Goal: Transaction & Acquisition: Purchase product/service

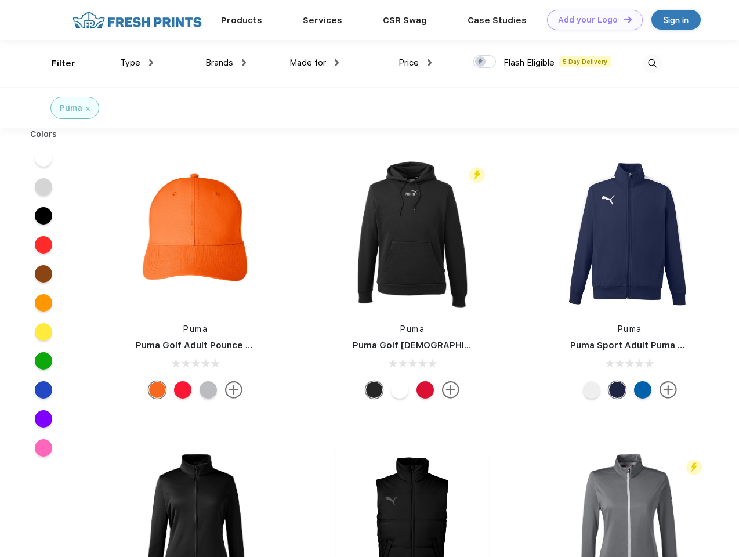
click at [590, 20] on link "Add your Logo Design Tool" at bounding box center [595, 20] width 96 height 20
click at [0, 0] on div "Design Tool" at bounding box center [0, 0] width 0 height 0
click at [622, 19] on link "Add your Logo Design Tool" at bounding box center [595, 20] width 96 height 20
click at [56, 63] on div "Filter" at bounding box center [64, 63] width 24 height 13
click at [137, 63] on span "Type" at bounding box center [130, 62] width 20 height 10
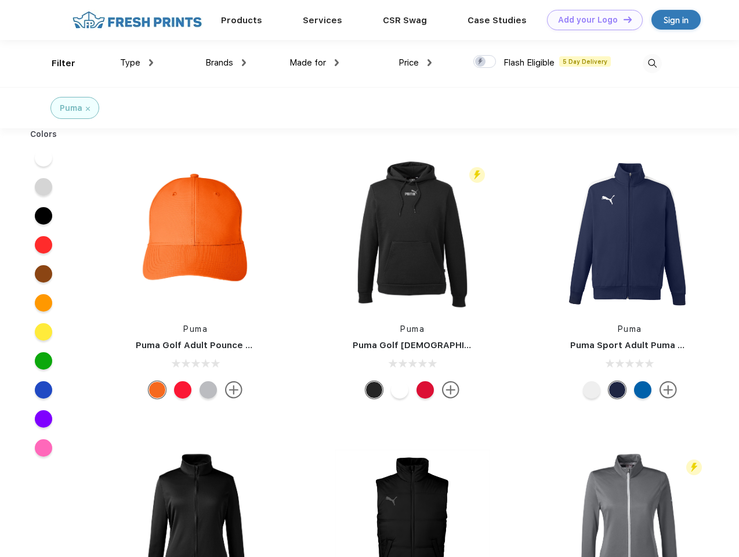
click at [226, 63] on span "Brands" at bounding box center [219, 62] width 28 height 10
click at [314, 63] on span "Made for" at bounding box center [307, 62] width 37 height 10
click at [415, 63] on span "Price" at bounding box center [408, 62] width 20 height 10
click at [485, 62] on div at bounding box center [484, 61] width 23 height 13
click at [481, 62] on input "checkbox" at bounding box center [477, 59] width 8 height 8
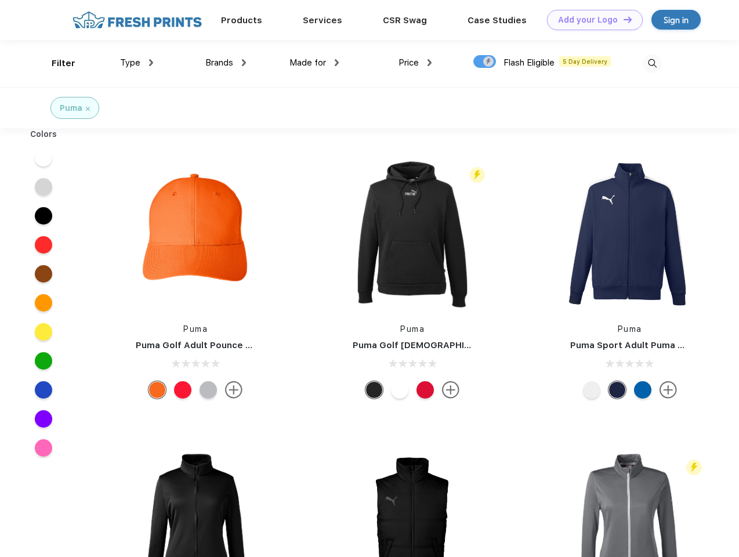
click at [652, 63] on img at bounding box center [652, 63] width 19 height 19
